Goal: Information Seeking & Learning: Learn about a topic

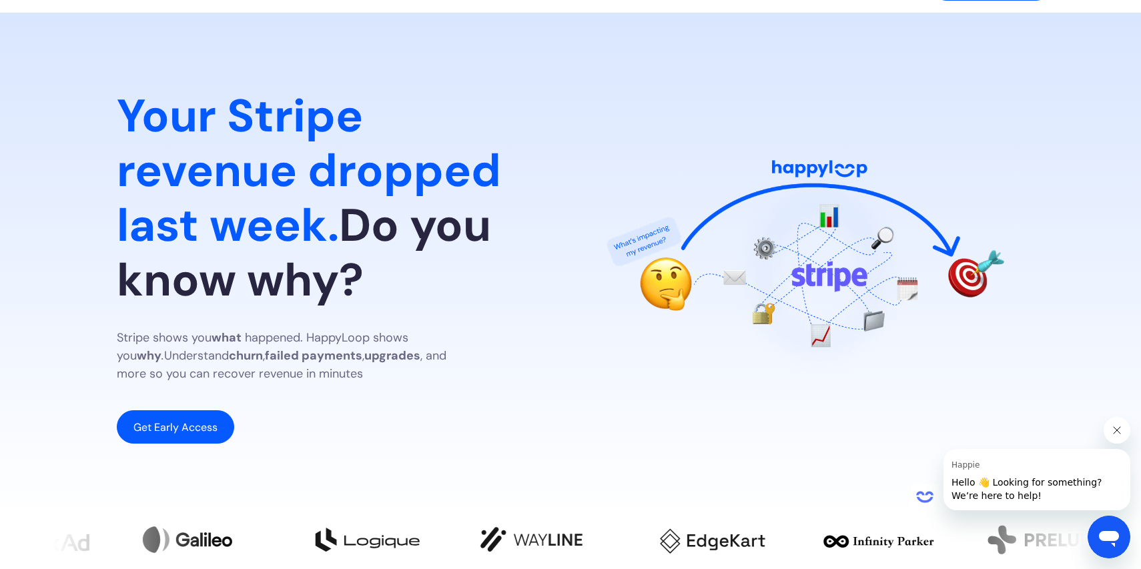
scroll to position [45, 0]
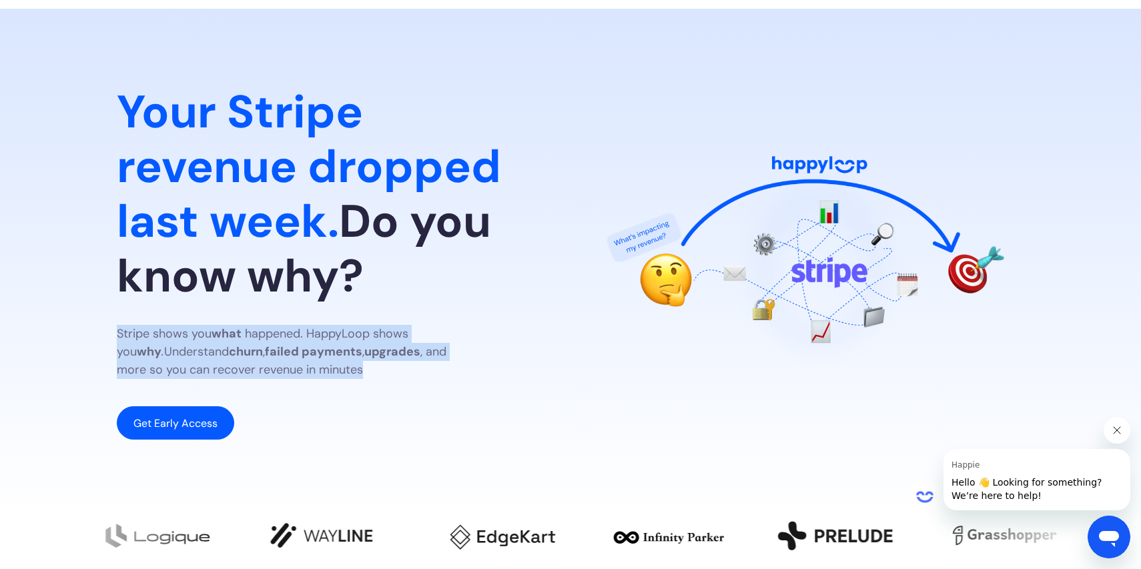
drag, startPoint x: 292, startPoint y: 373, endPoint x: 163, endPoint y: 354, distance: 130.8
click at [109, 342] on section "Your Stripe revenue dropped last week. Do you know why? Stripe shows you what h…" at bounding box center [570, 263] width 1141 height 508
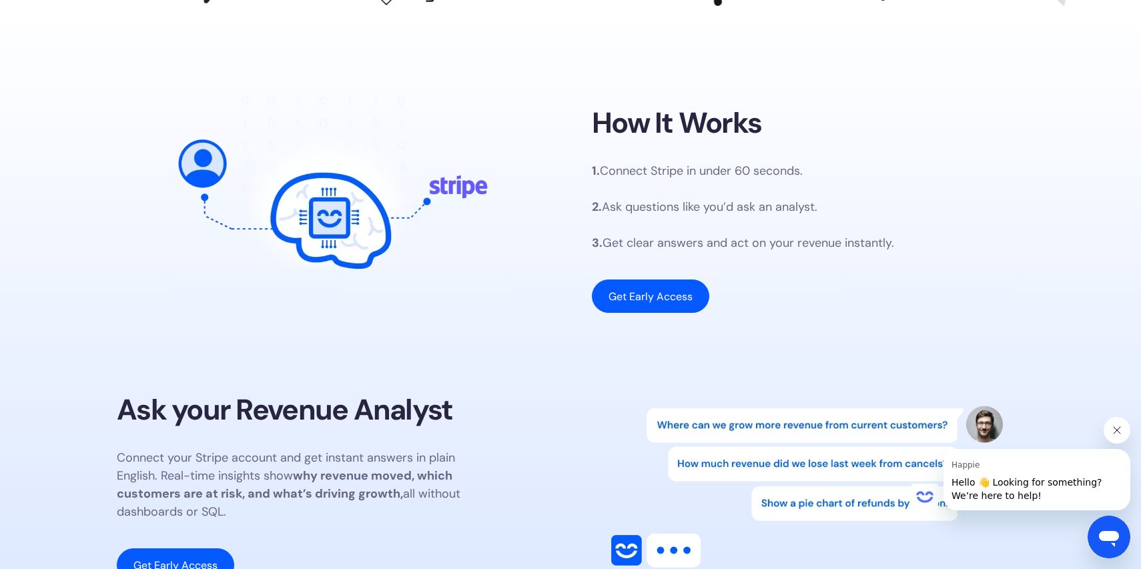
scroll to position [779, 0]
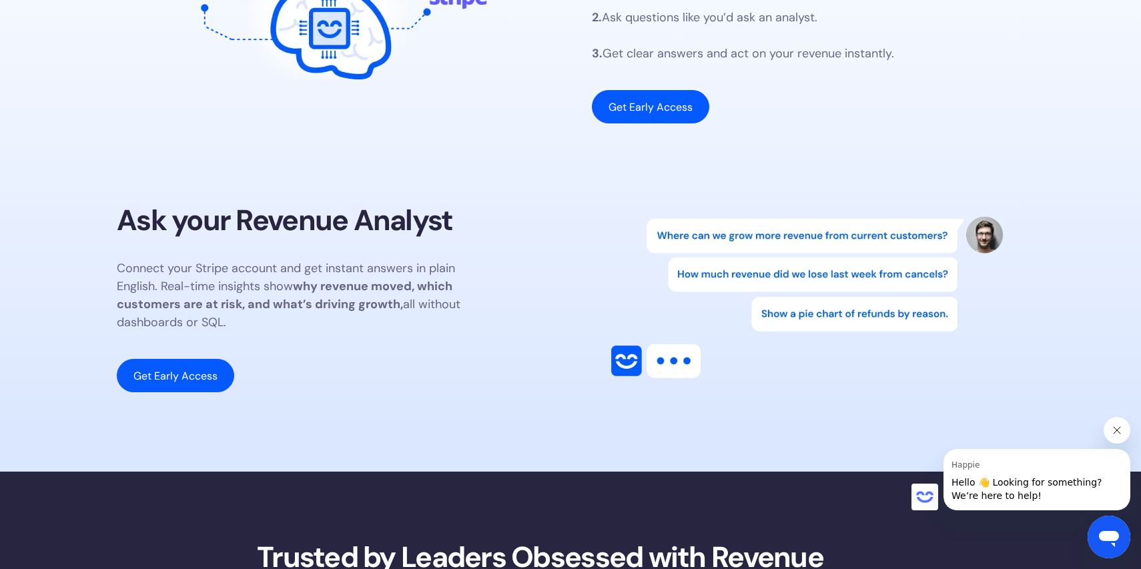
drag, startPoint x: 228, startPoint y: 322, endPoint x: 105, endPoint y: 270, distance: 133.9
click at [105, 270] on section "How It Works 1. Connect Stripe in under 60 seconds. 2. Ask questions like you’d…" at bounding box center [570, 146] width 1141 height 651
copy p "Connect your Stripe account and get instant answers in plain English. Real-time…"
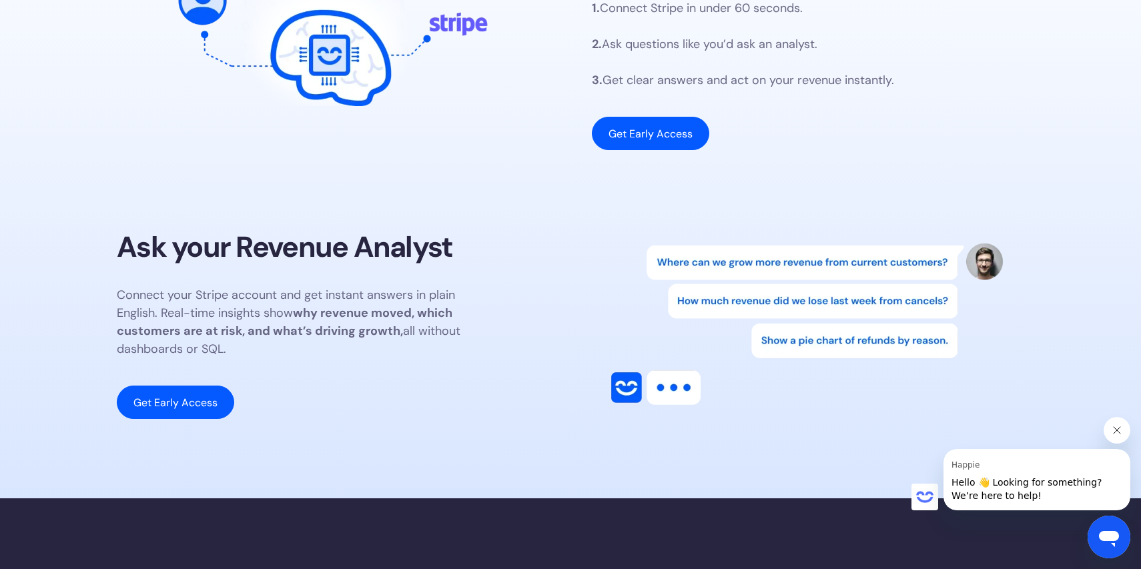
scroll to position [811, 0]
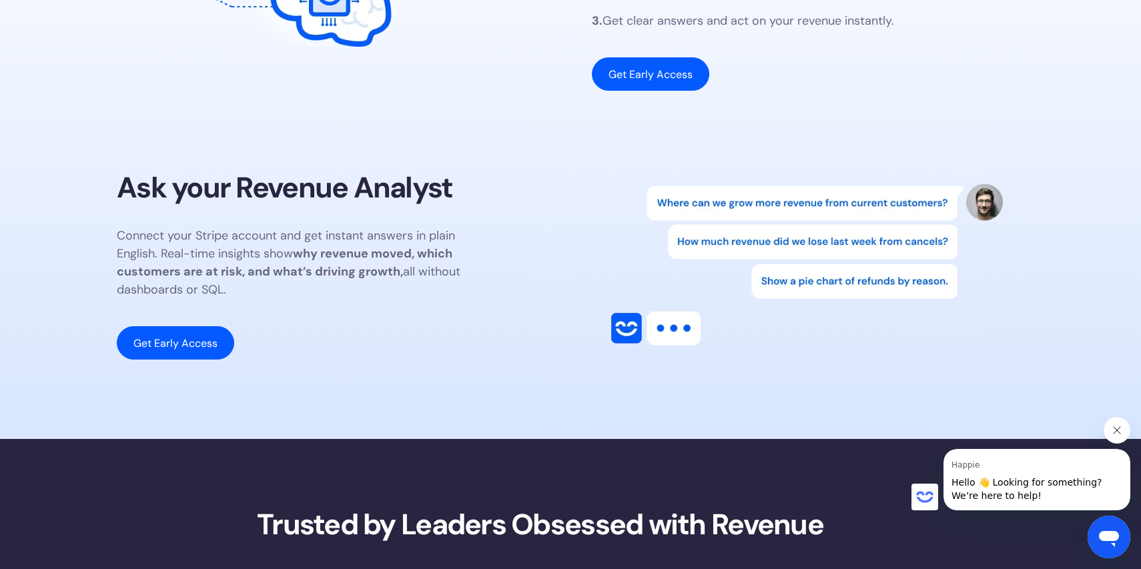
click at [284, 288] on p "Connect your Stripe account and get instant answers in plain English. Real-time…" at bounding box center [297, 263] width 360 height 72
click at [193, 279] on strong "why revenue moved, which customers are at risk, and what’s driving growth," at bounding box center [285, 262] width 336 height 34
drag, startPoint x: 234, startPoint y: 293, endPoint x: 105, endPoint y: 236, distance: 140.7
click at [105, 236] on section "How It Works 1. Connect Stripe in under 60 seconds. 2. Ask questions like you’d…" at bounding box center [570, 114] width 1141 height 651
copy p "Connect your Stripe account and get instant answers in plain English. Real-time…"
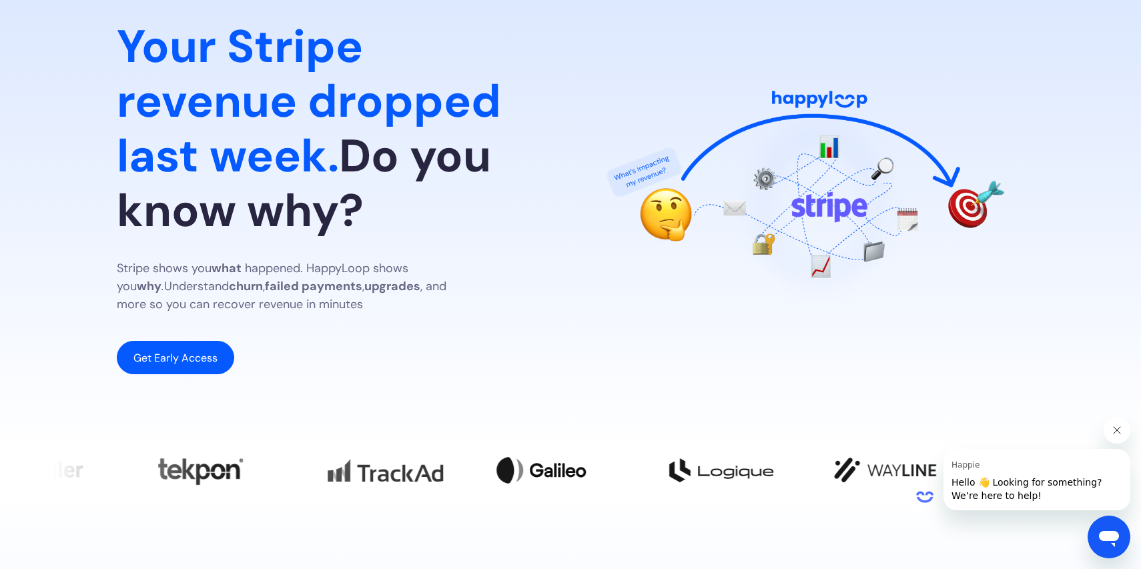
scroll to position [0, 0]
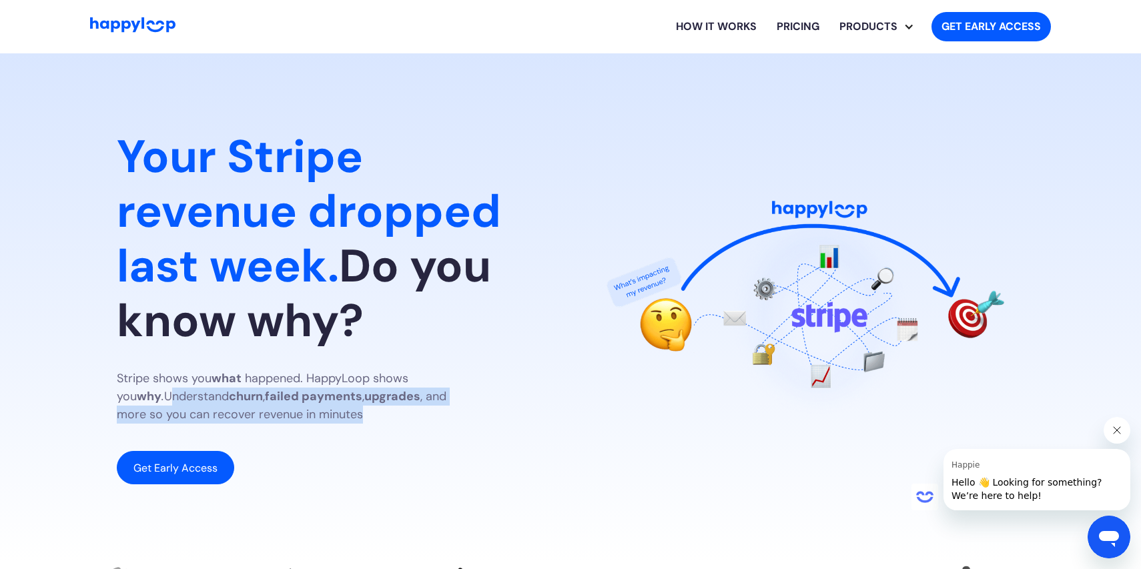
drag, startPoint x: 117, startPoint y: 398, endPoint x: 312, endPoint y: 424, distance: 196.6
click at [312, 424] on p "Stripe shows you what happened. HappyLoop shows you why . Understand churn , fa…" at bounding box center [297, 397] width 360 height 54
copy p "Understand churn , failed payments , upgrades , and more so you can recover rev…"
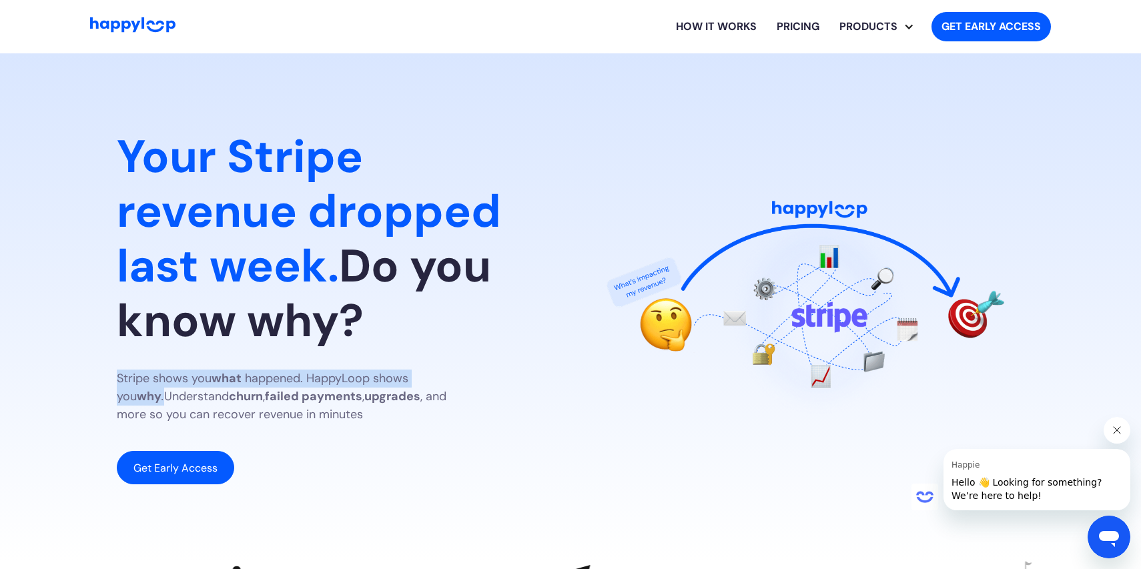
drag, startPoint x: 465, startPoint y: 380, endPoint x: 108, endPoint y: 388, distance: 357.0
click at [108, 388] on section "Your Stripe revenue dropped last week. Do you know why? Stripe shows you what h…" at bounding box center [570, 307] width 1141 height 508
copy p "Stripe shows you what happened. HappyLoop shows you why ."
